Goal: Transaction & Acquisition: Purchase product/service

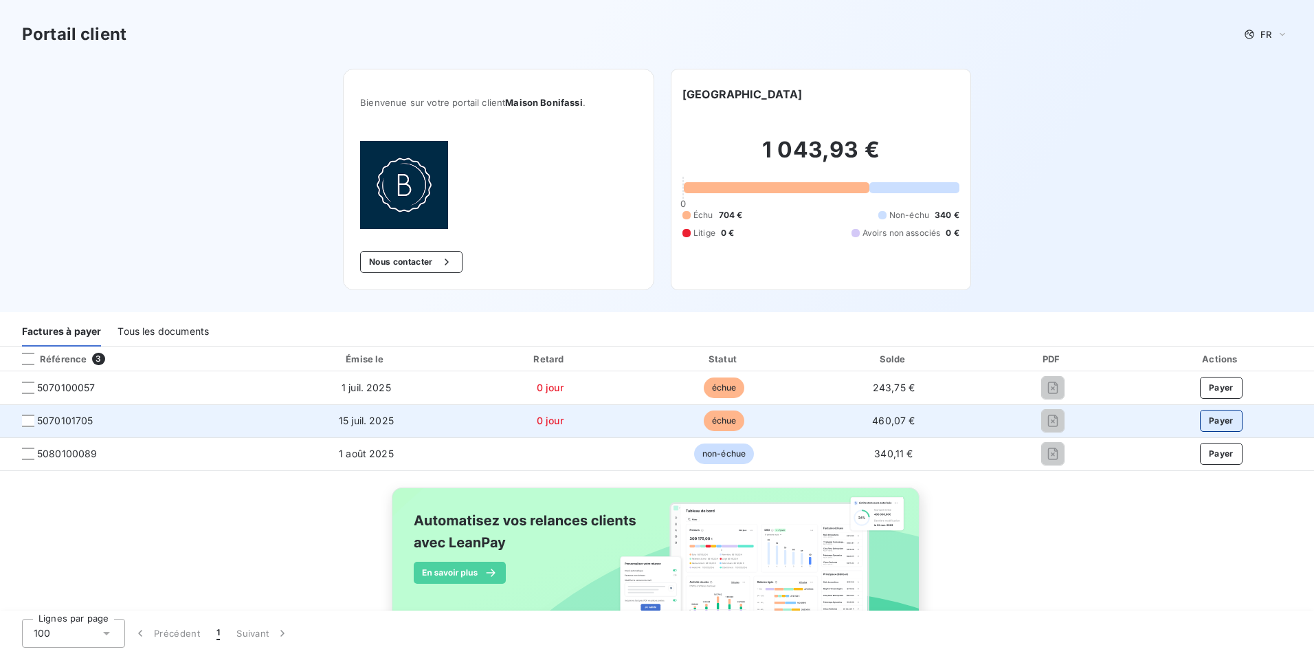
click at [1219, 423] on button "Payer" at bounding box center [1221, 421] width 43 height 22
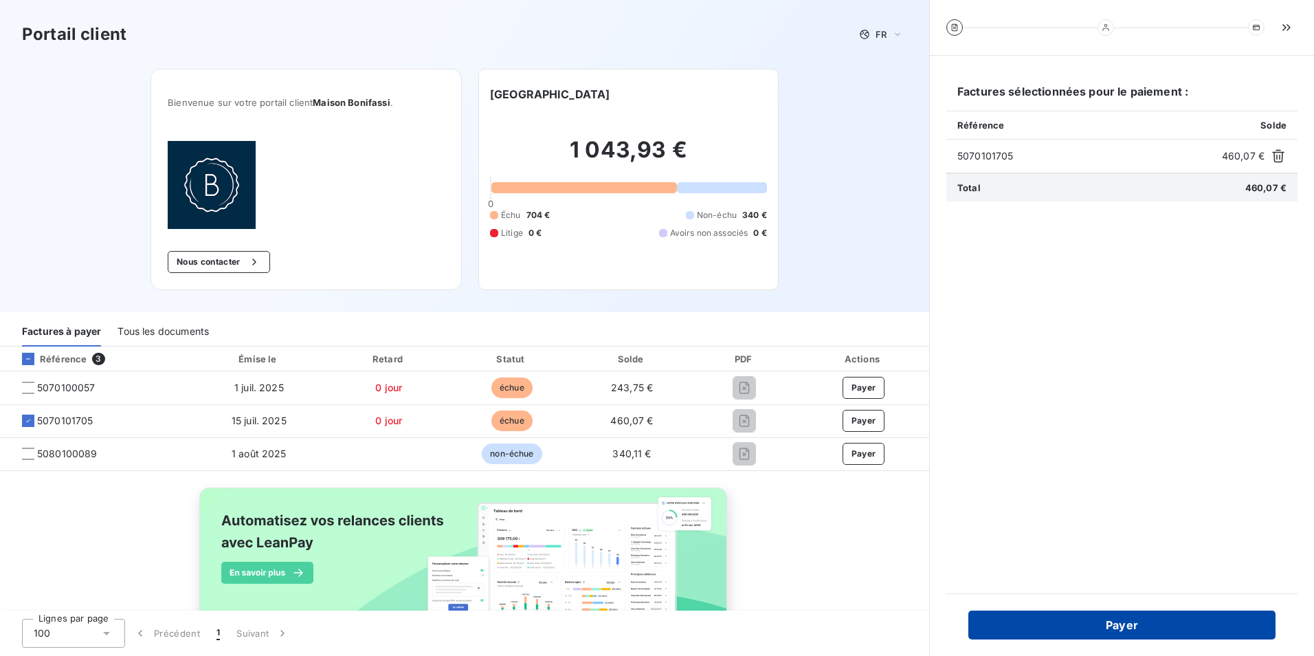
click at [1182, 623] on button "Payer" at bounding box center [1122, 624] width 307 height 29
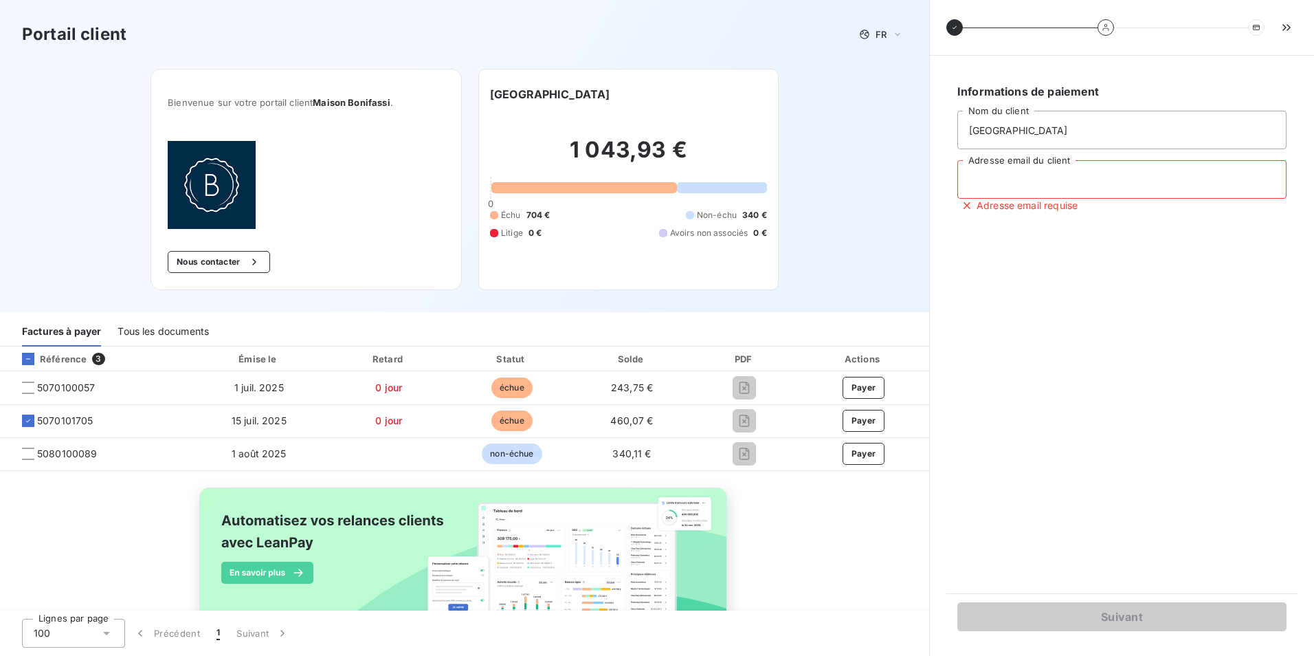
click at [1165, 185] on input "Adresse email du client" at bounding box center [1122, 179] width 329 height 38
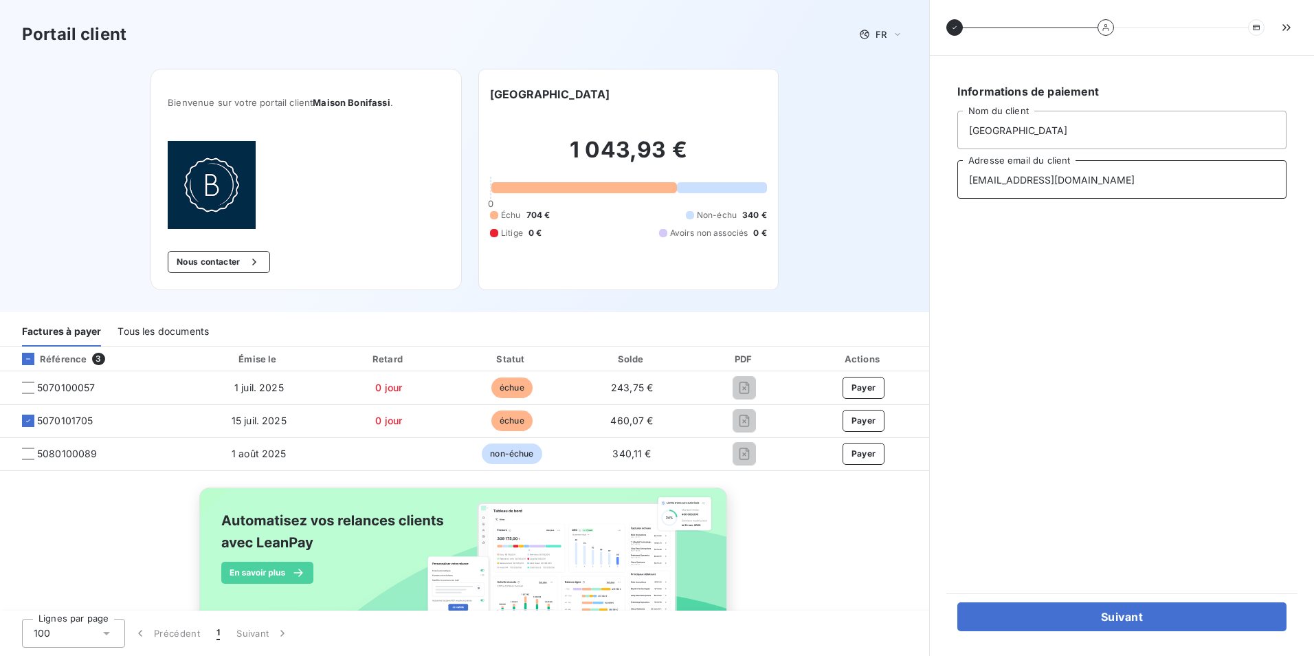
drag, startPoint x: 1149, startPoint y: 184, endPoint x: 968, endPoint y: 180, distance: 181.5
click at [968, 180] on input "[EMAIL_ADDRESS][DOMAIN_NAME]" at bounding box center [1122, 179] width 329 height 38
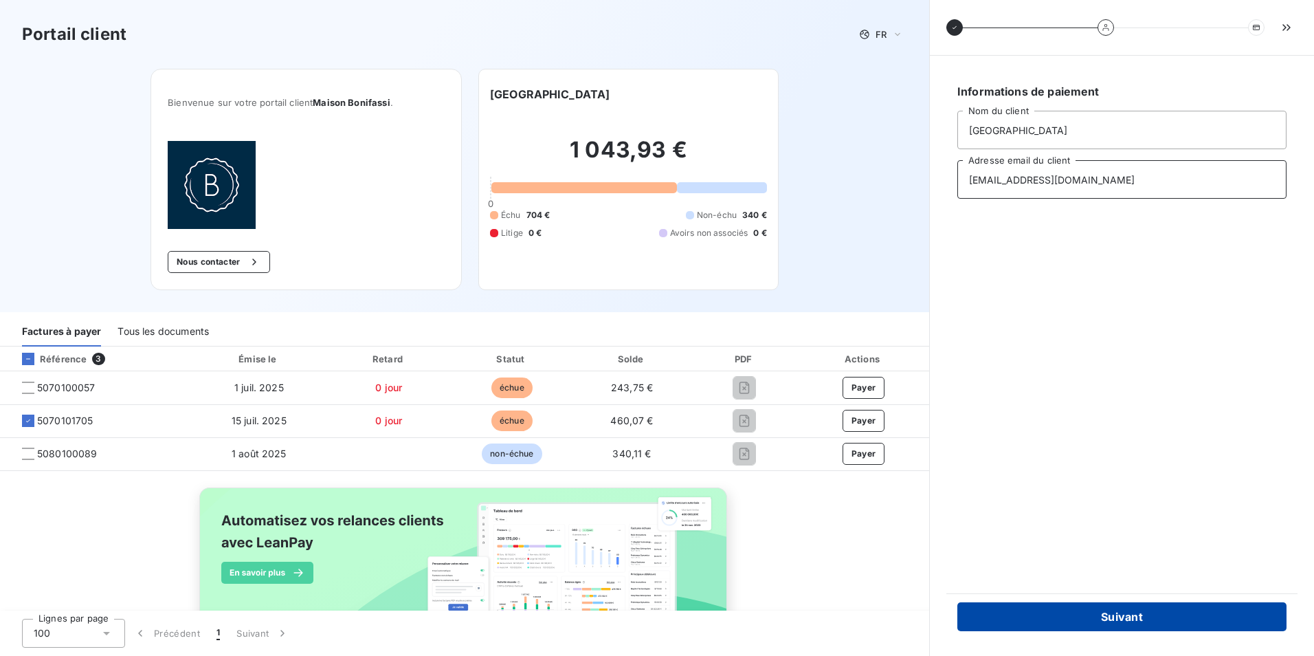
type input "[EMAIL_ADDRESS][DOMAIN_NAME]"
click at [1118, 623] on button "Suivant" at bounding box center [1122, 616] width 329 height 29
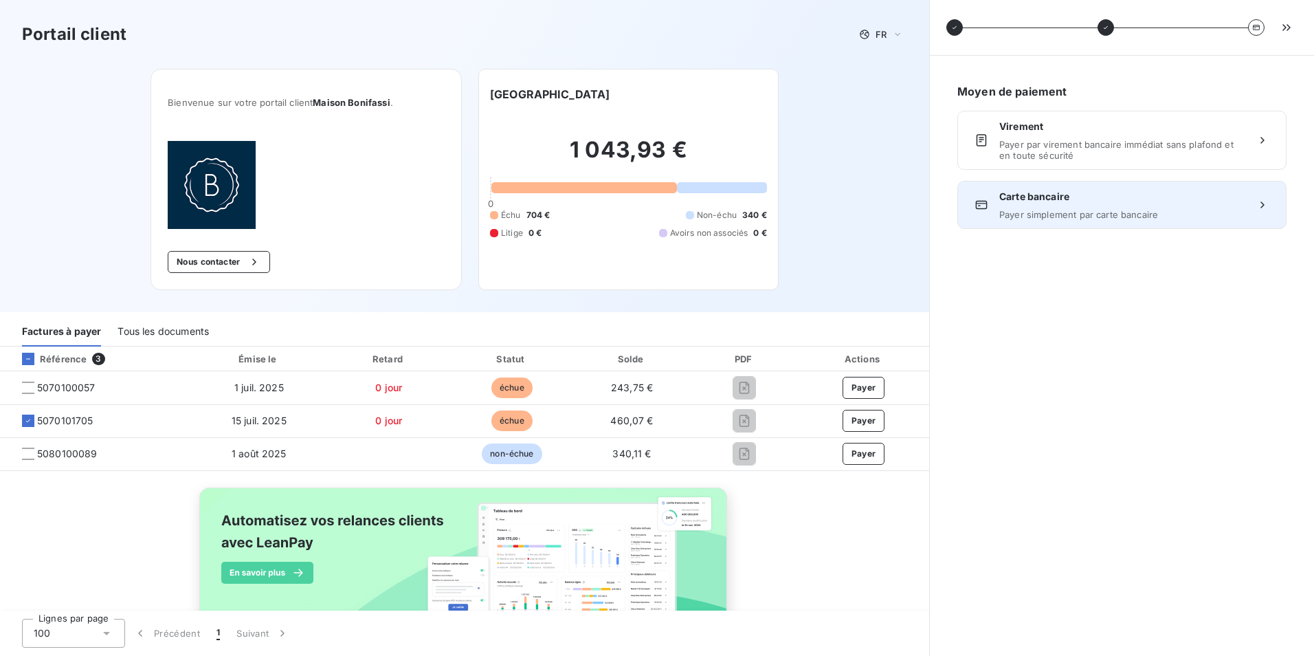
click at [1121, 203] on span "Carte bancaire" at bounding box center [1121, 197] width 245 height 14
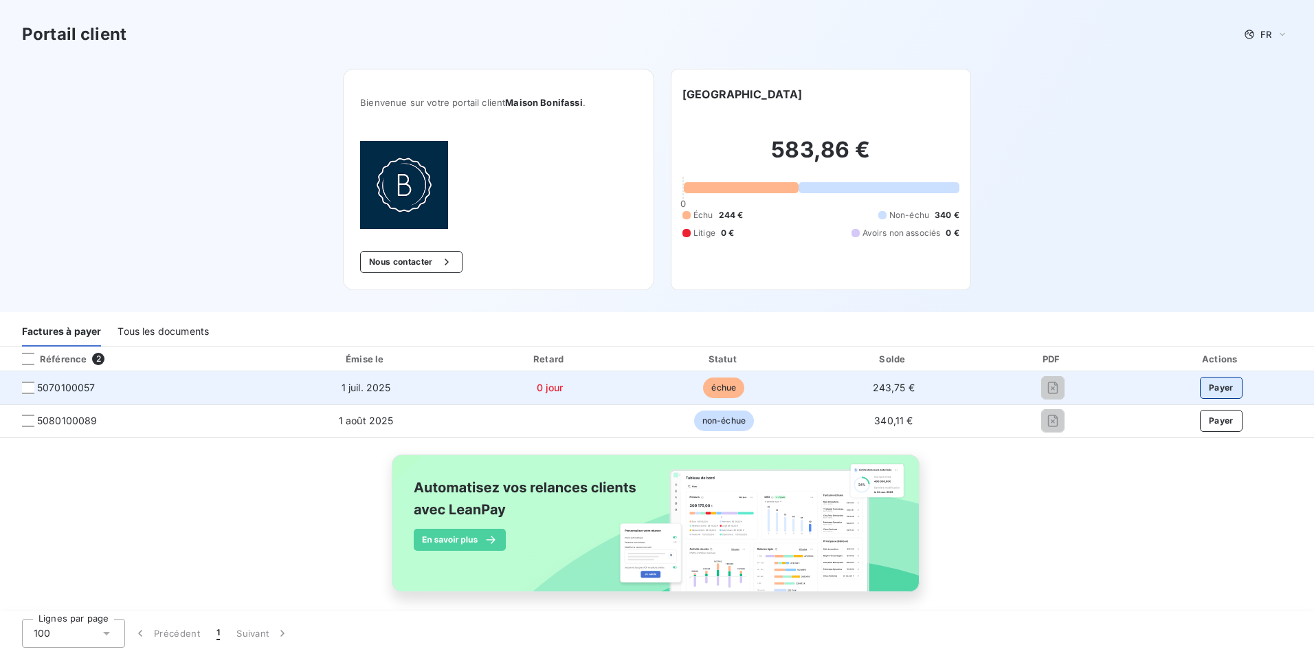
click at [1208, 386] on button "Payer" at bounding box center [1221, 388] width 43 height 22
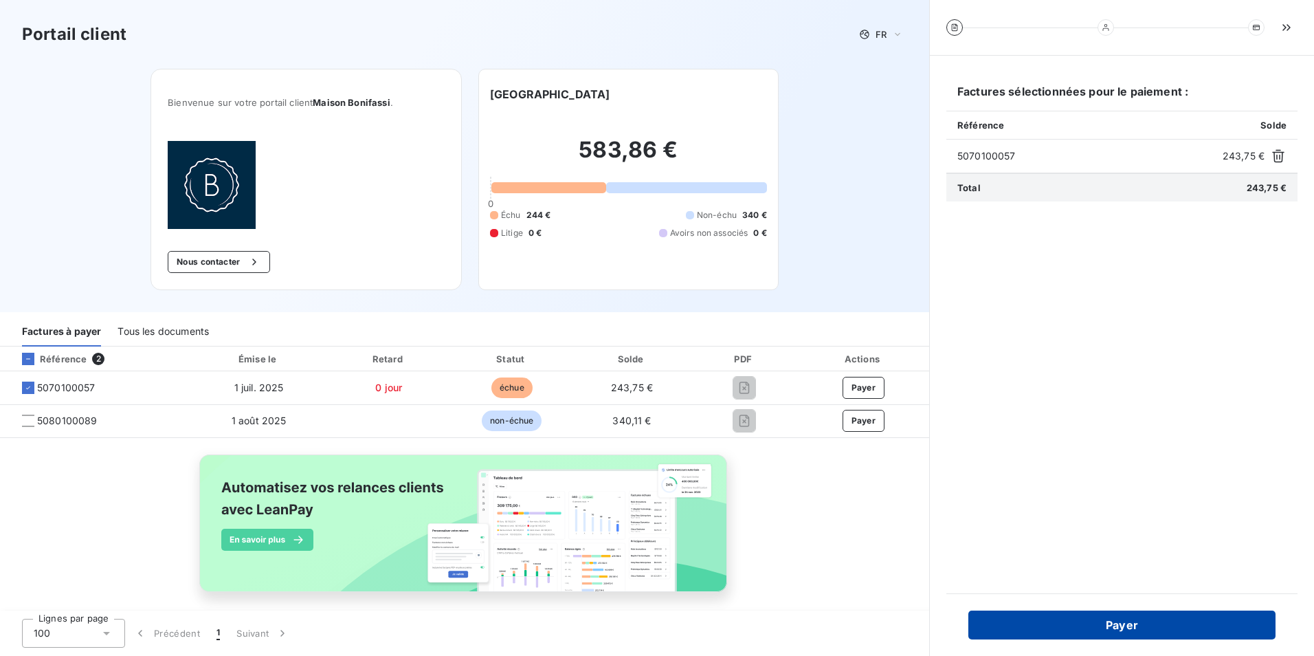
click at [1177, 626] on button "Payer" at bounding box center [1122, 624] width 307 height 29
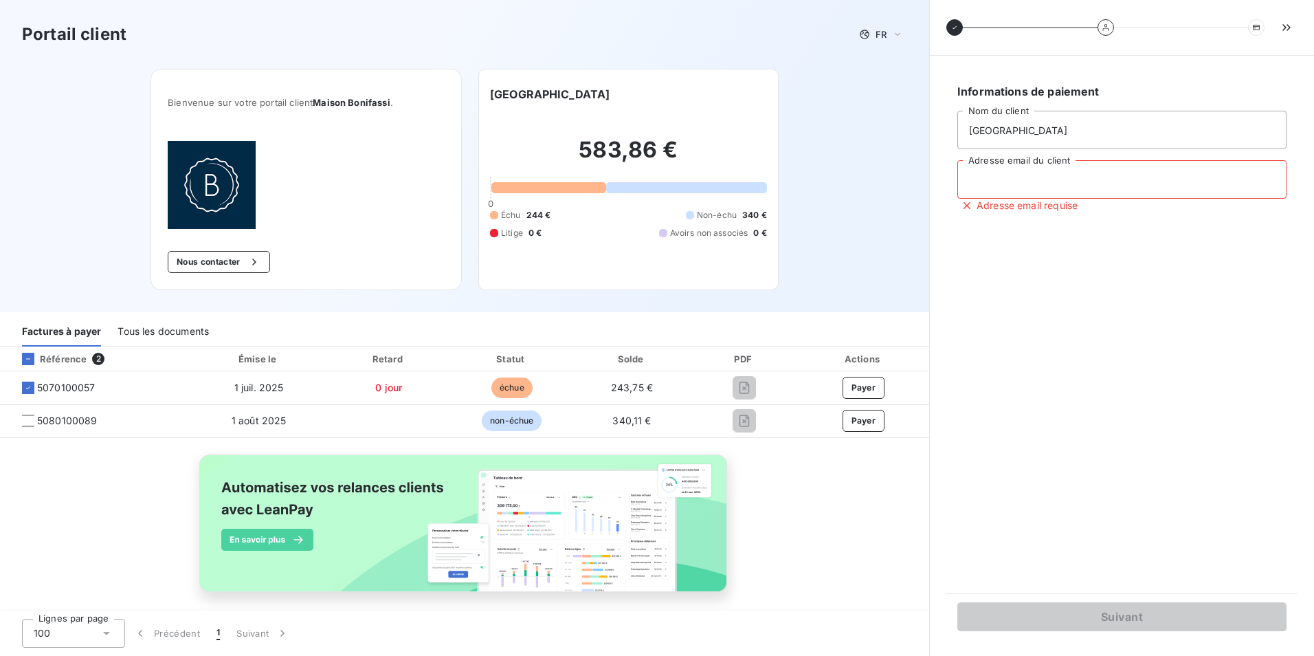
click at [1138, 182] on input "Adresse email du client" at bounding box center [1122, 179] width 329 height 38
type input "[EMAIL_ADDRESS][DOMAIN_NAME]"
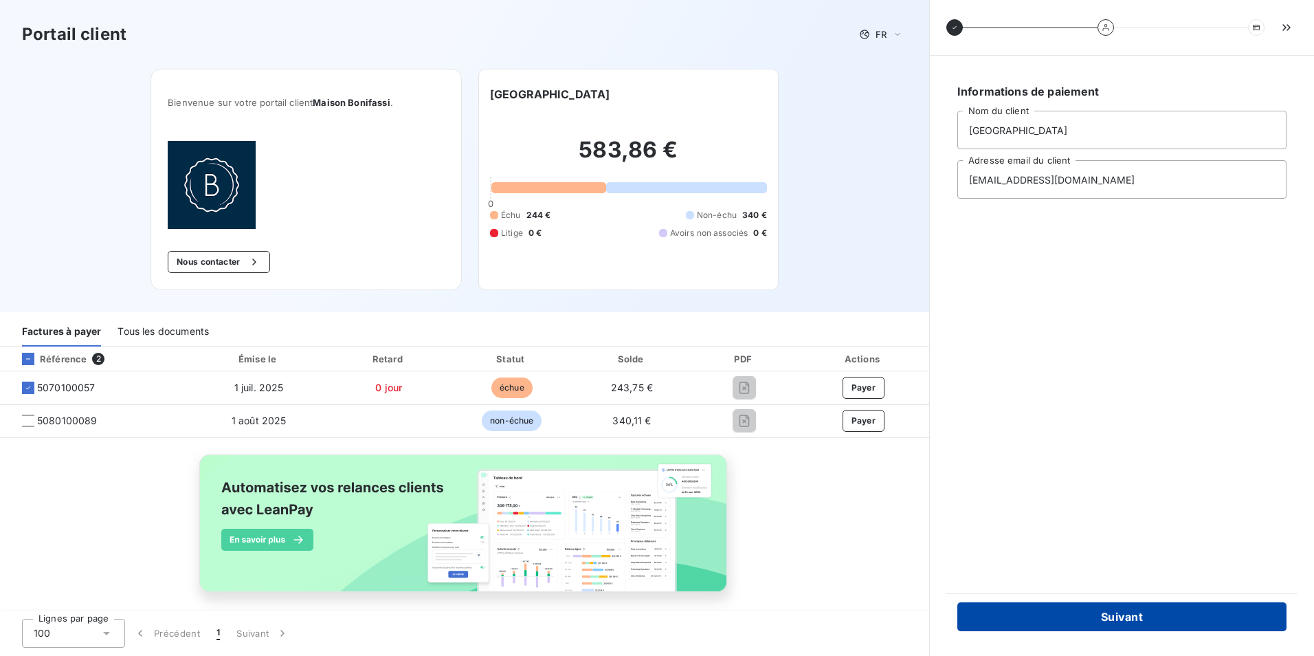
click at [1118, 614] on button "Suivant" at bounding box center [1122, 616] width 329 height 29
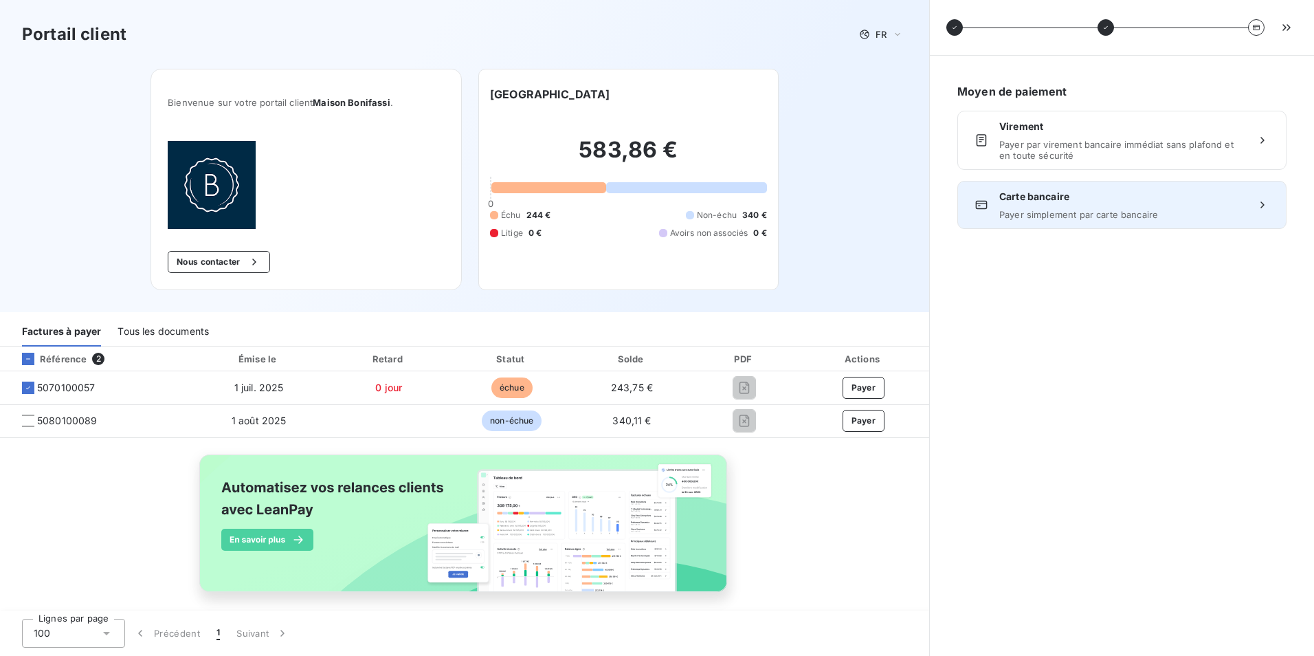
click at [1152, 205] on div "Carte bancaire Payer simplement par carte bancaire" at bounding box center [1121, 205] width 245 height 30
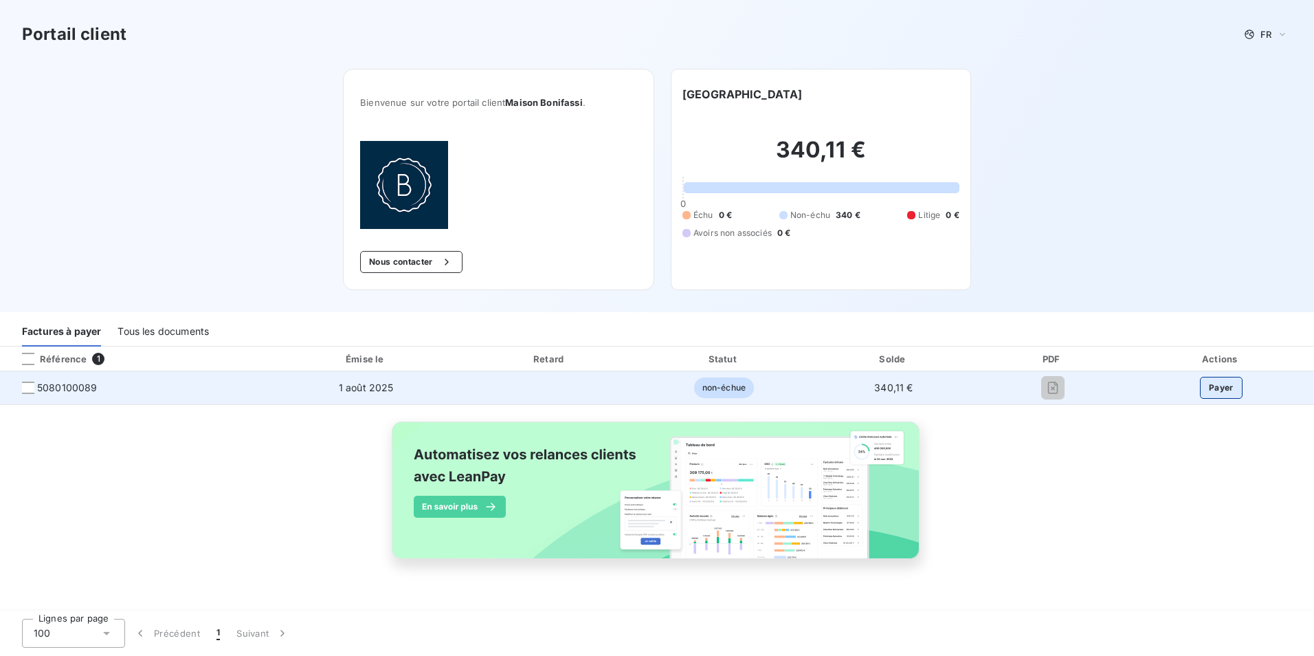
click at [1219, 384] on button "Payer" at bounding box center [1221, 388] width 43 height 22
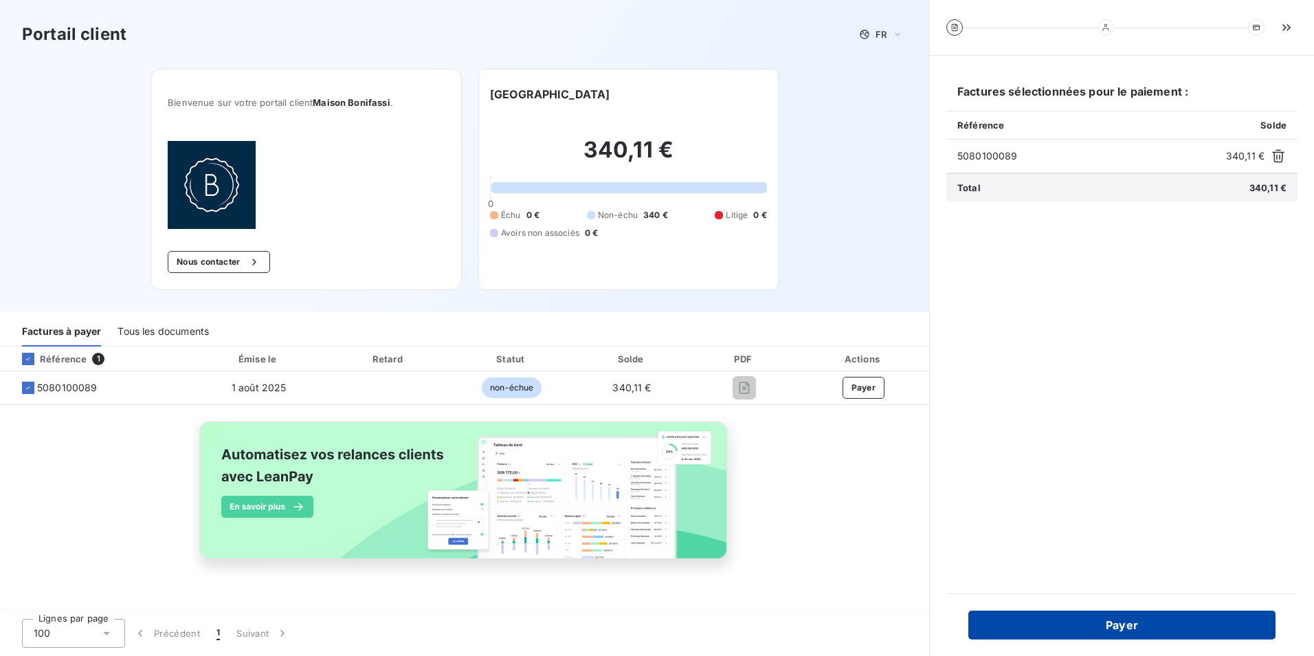
click at [1151, 622] on button "Payer" at bounding box center [1122, 624] width 307 height 29
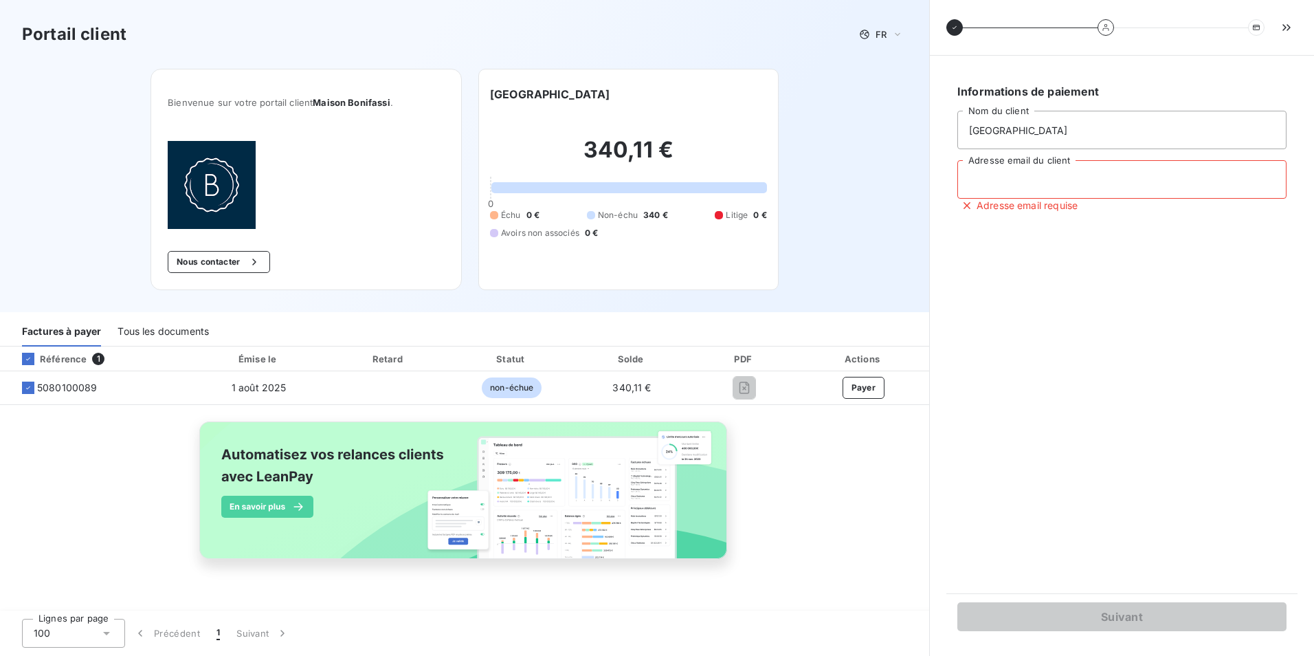
click at [1090, 188] on input "Adresse email du client" at bounding box center [1122, 179] width 329 height 38
type input "[EMAIL_ADDRESS][DOMAIN_NAME]"
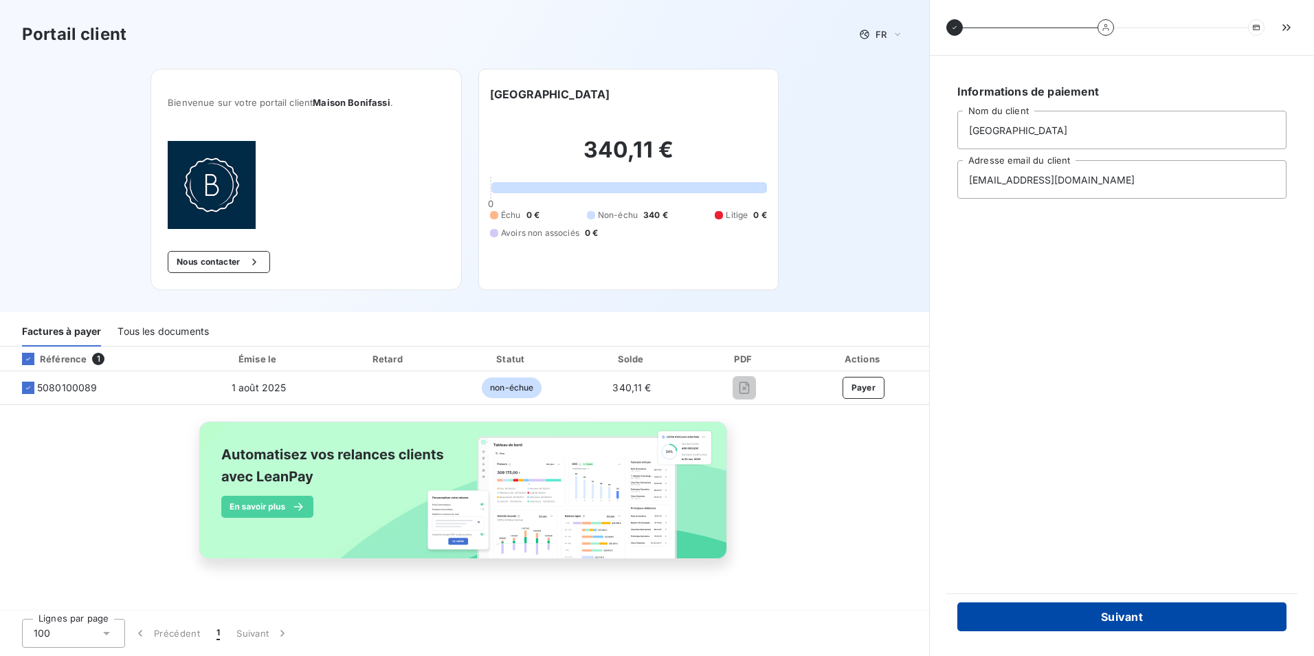
click at [1065, 611] on button "Suivant" at bounding box center [1122, 616] width 329 height 29
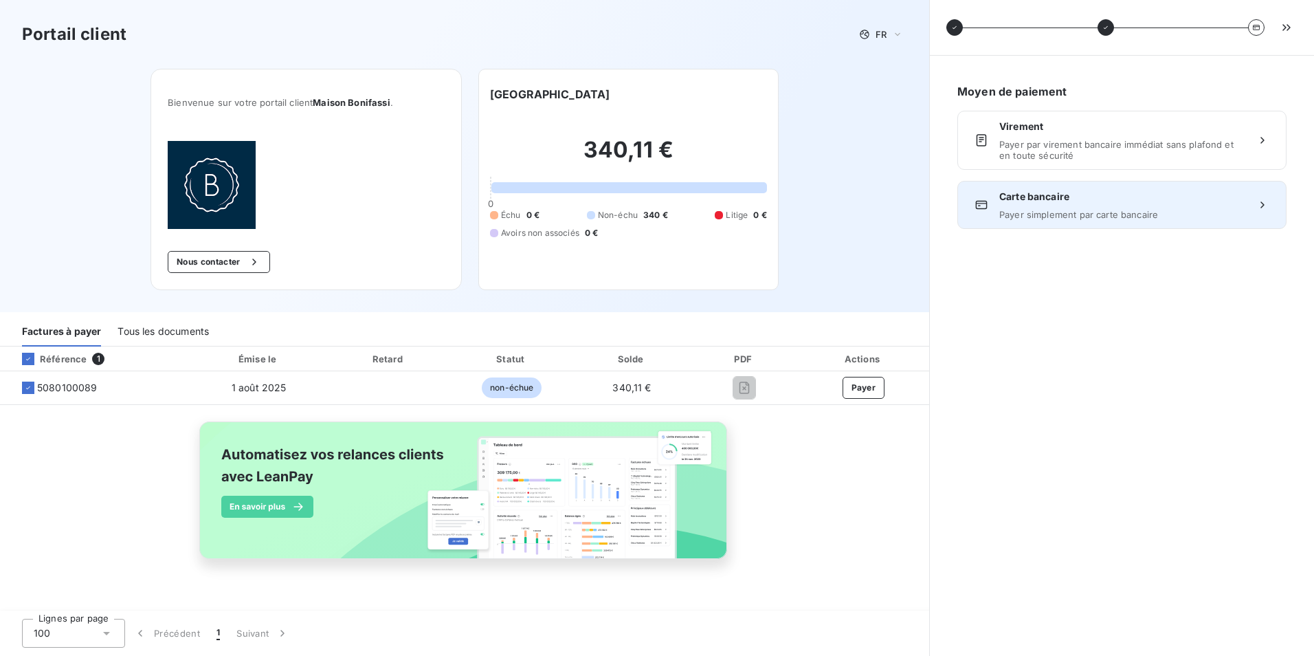
click at [1089, 203] on span "Carte bancaire" at bounding box center [1121, 197] width 245 height 14
